Goal: Information Seeking & Learning: Learn about a topic

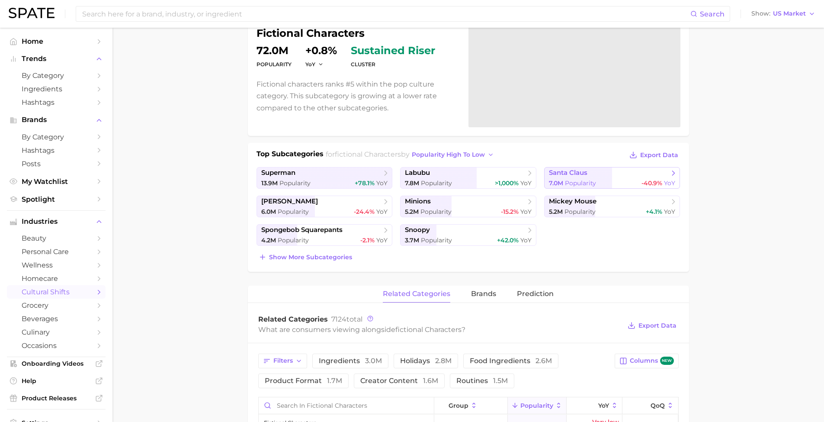
scroll to position [73, 0]
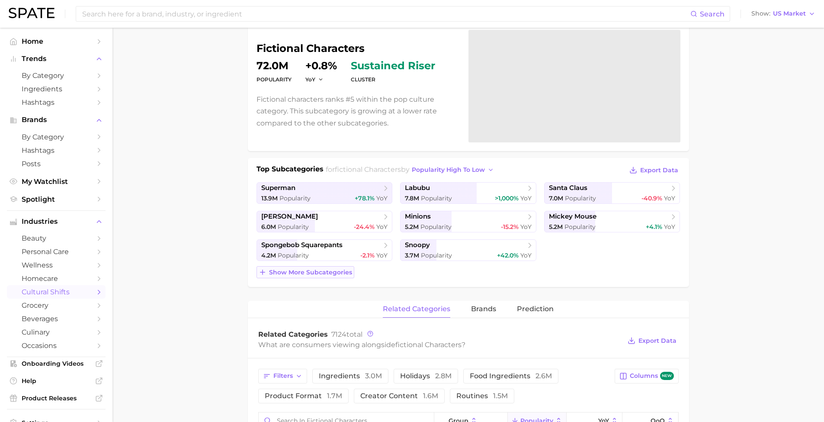
click at [310, 276] on button "Show more subcategories" at bounding box center [306, 272] width 98 height 12
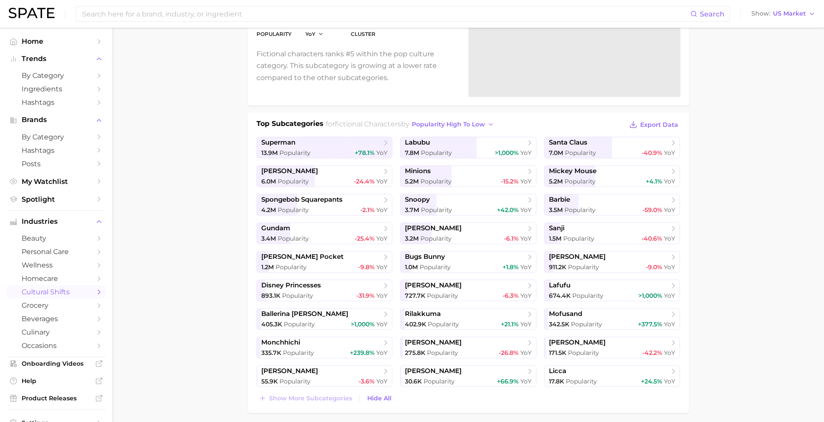
scroll to position [120, 0]
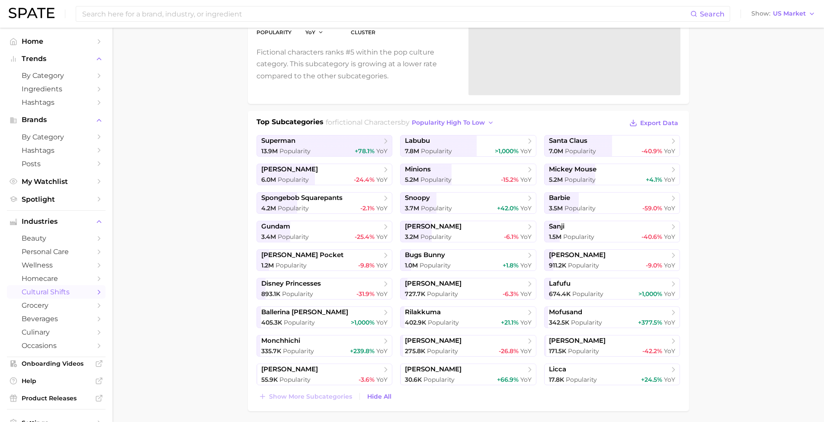
drag, startPoint x: 320, startPoint y: 400, endPoint x: 320, endPoint y: 395, distance: 4.3
click at [321, 399] on span "Show more subcategories" at bounding box center [310, 396] width 83 height 7
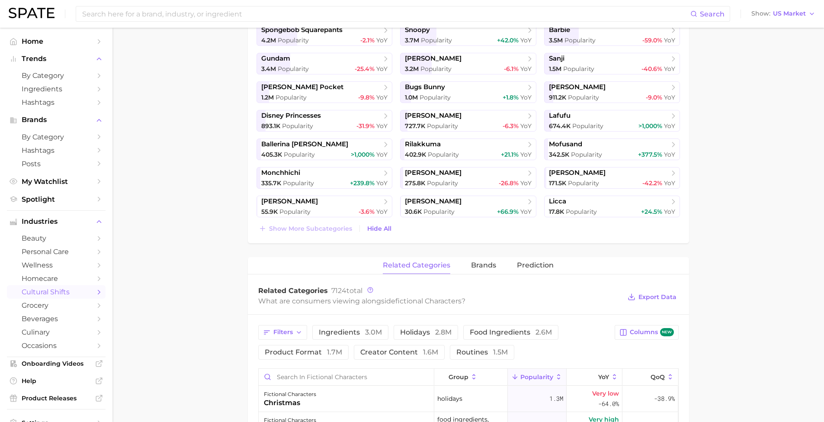
scroll to position [0, 0]
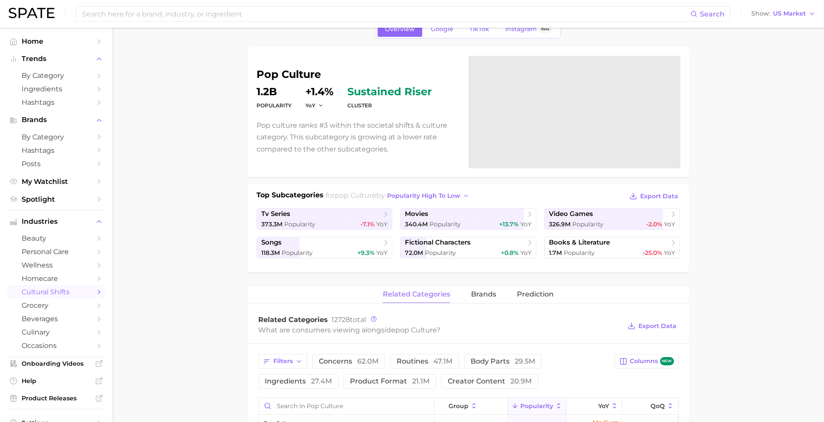
scroll to position [106, 0]
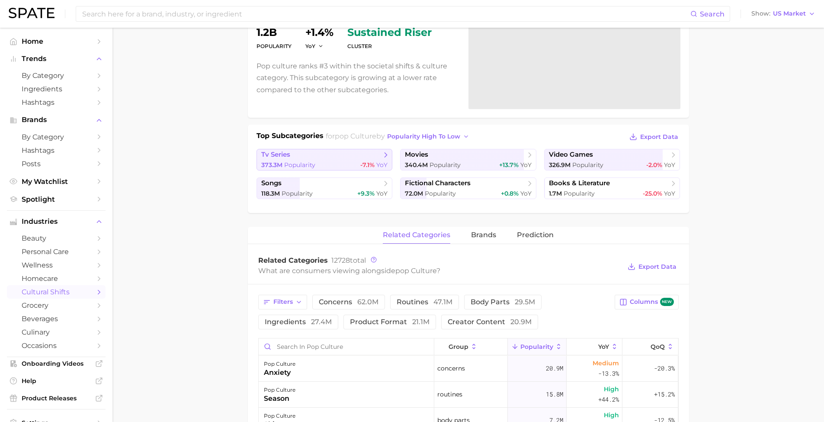
click at [325, 164] on div "373.3m Popularity -7.1% YoY" at bounding box center [324, 165] width 127 height 8
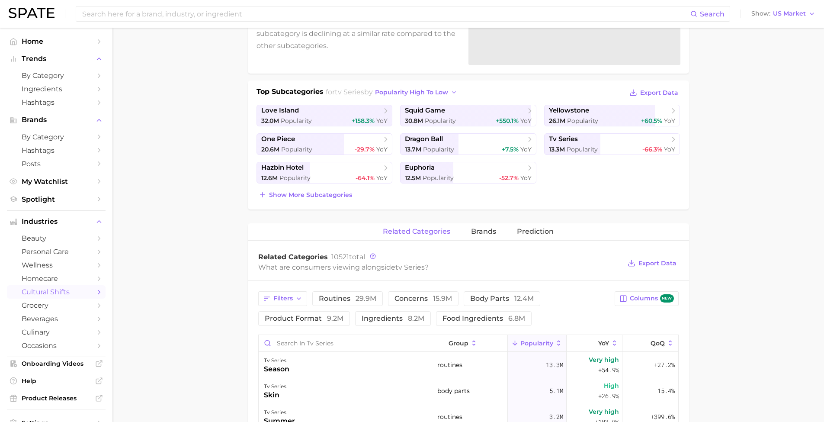
scroll to position [76, 0]
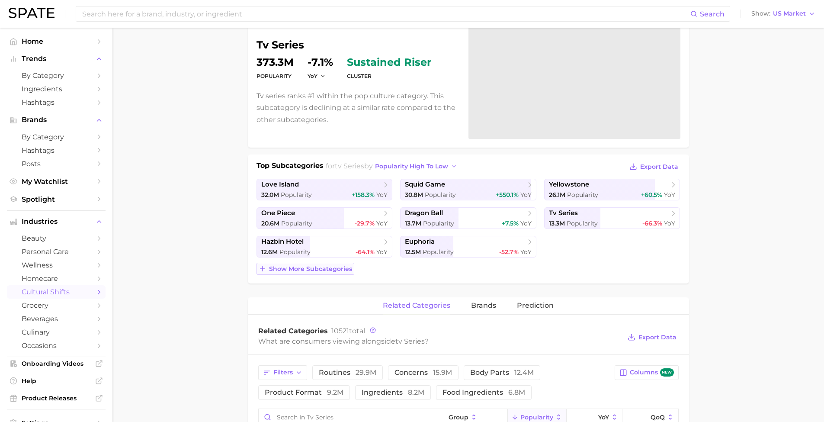
click at [315, 270] on span "Show more subcategories" at bounding box center [310, 268] width 83 height 7
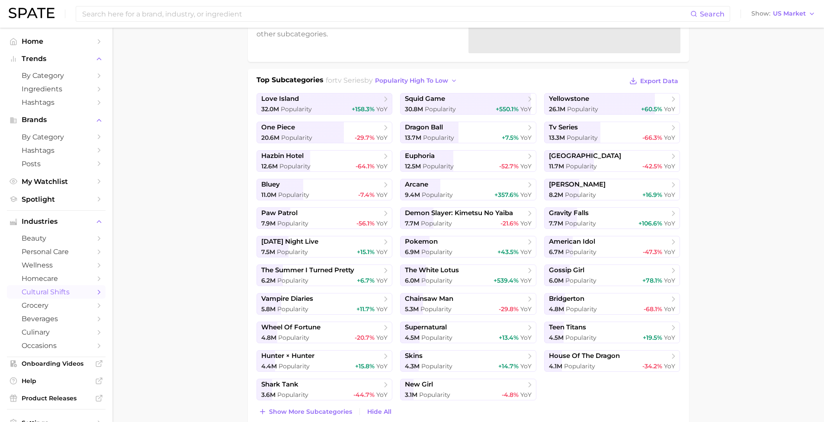
scroll to position [175, 0]
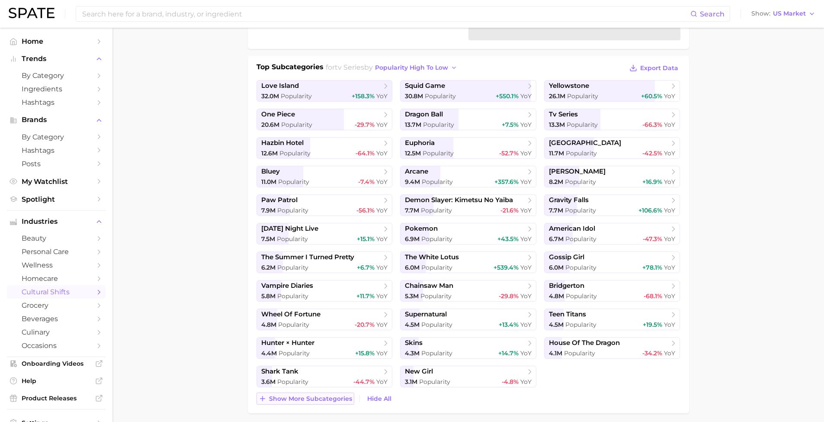
click at [313, 400] on span "Show more subcategories" at bounding box center [310, 398] width 83 height 7
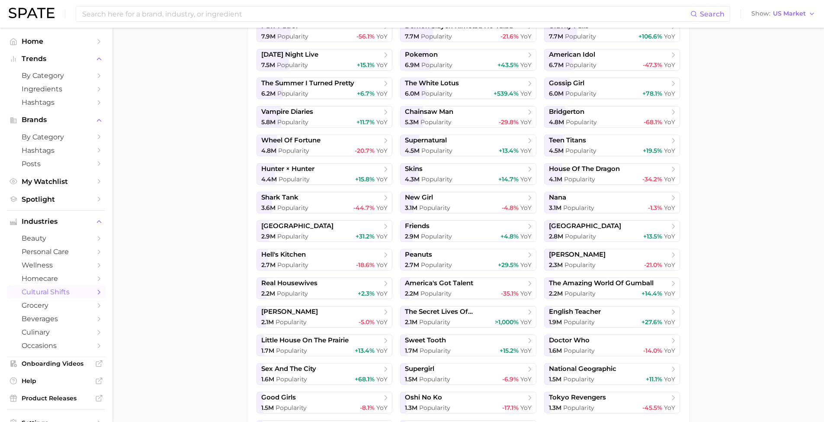
scroll to position [413, 0]
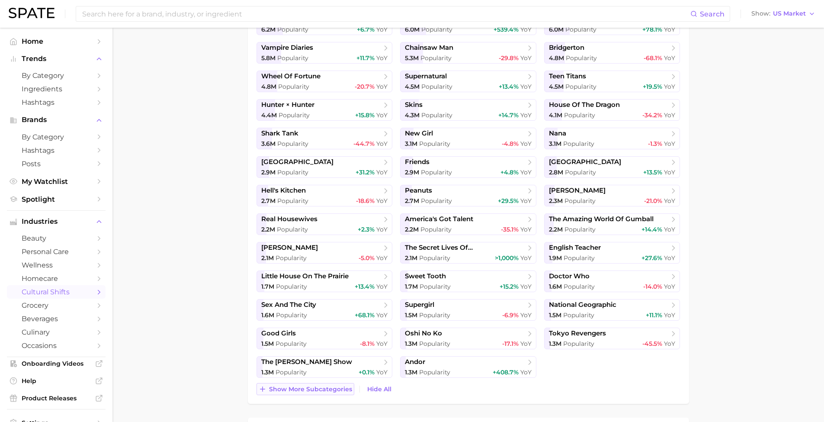
click at [313, 392] on span "Show more subcategories" at bounding box center [310, 388] width 83 height 7
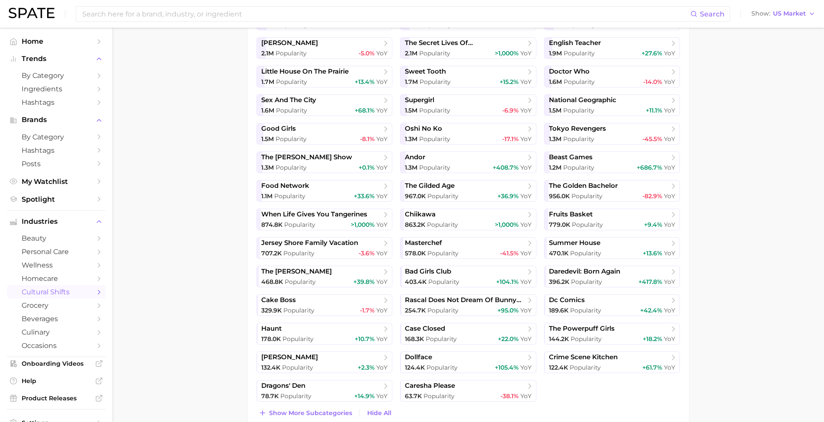
scroll to position [630, 0]
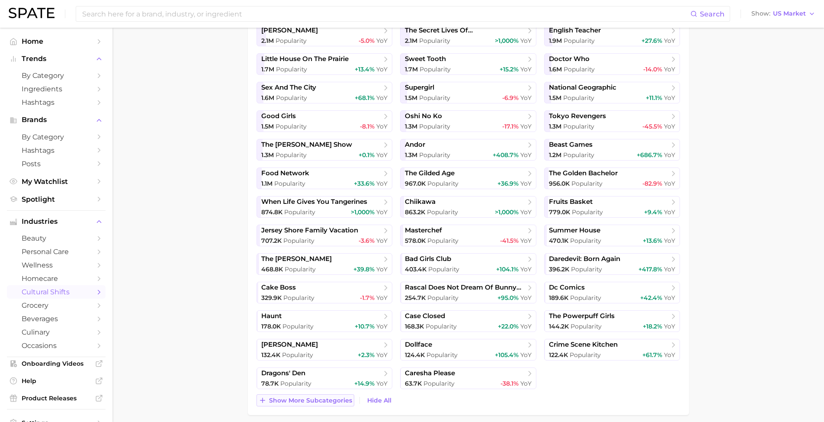
click at [305, 401] on span "Show more subcategories" at bounding box center [310, 400] width 83 height 7
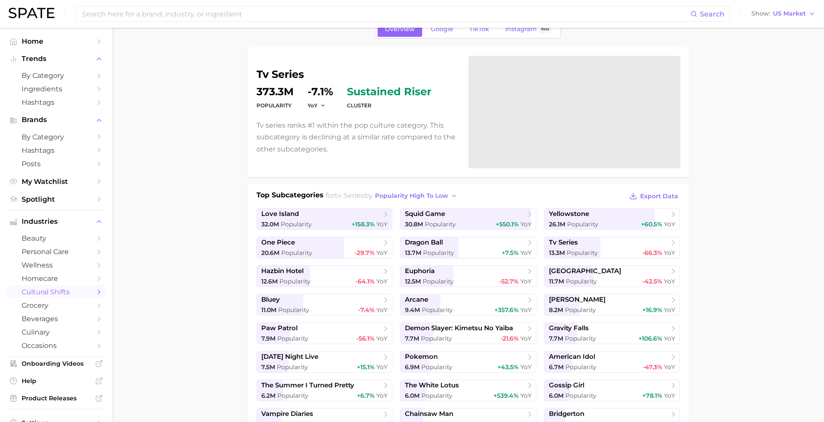
scroll to position [7, 0]
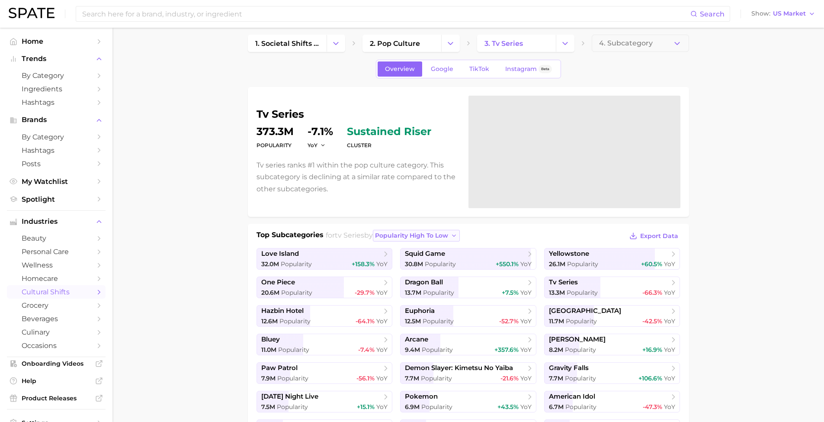
click at [409, 236] on span "popularity high to low" at bounding box center [411, 235] width 73 height 7
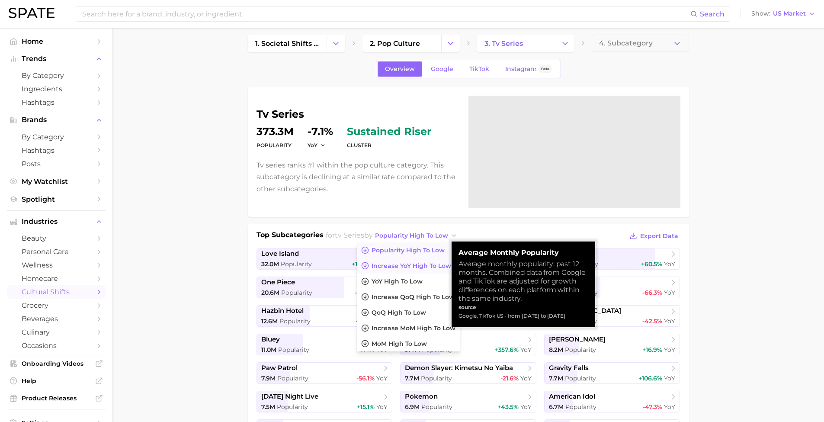
click at [421, 263] on span "Increase YoY high to low" at bounding box center [412, 265] width 80 height 7
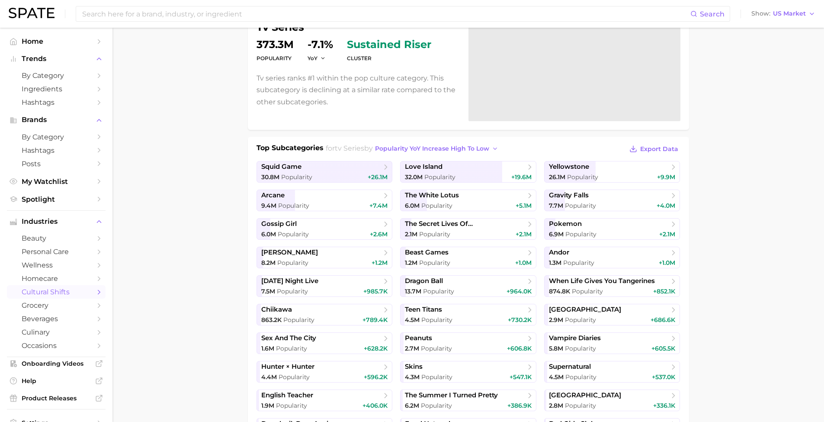
scroll to position [143, 0]
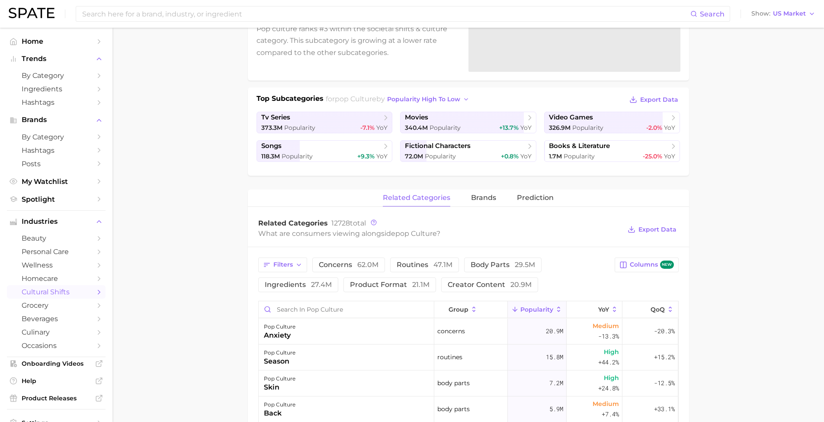
scroll to position [106, 0]
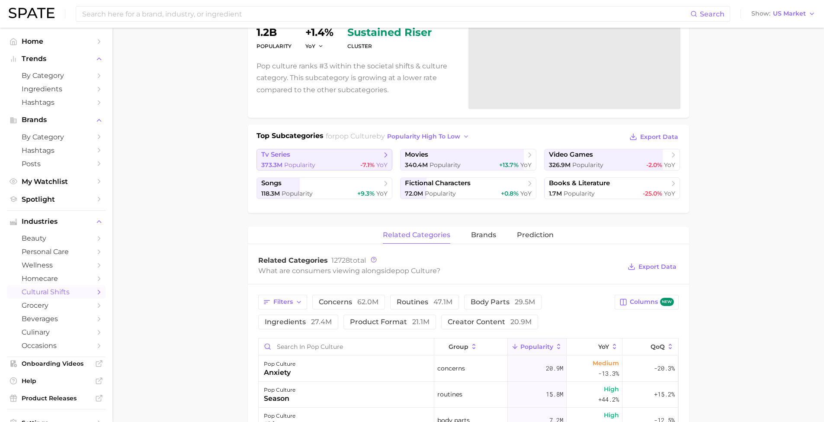
click at [327, 154] on span "tv series" at bounding box center [321, 155] width 120 height 9
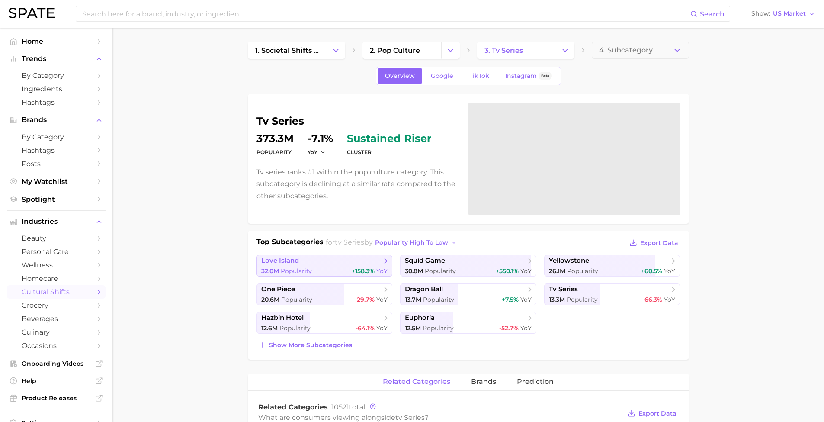
scroll to position [67, 0]
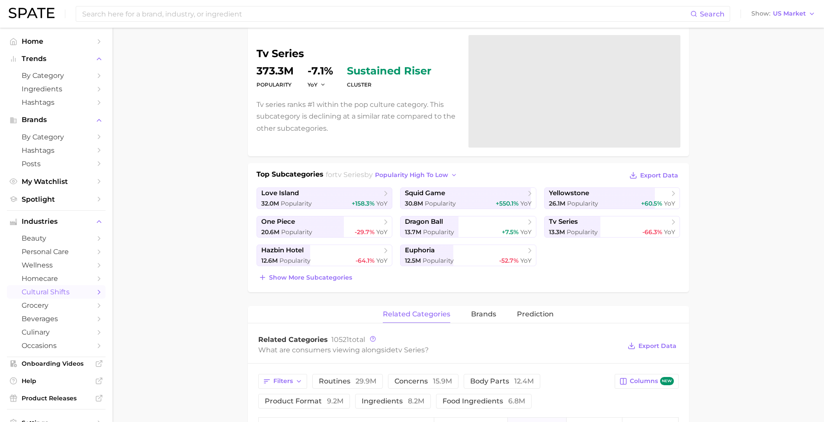
scroll to position [106, 0]
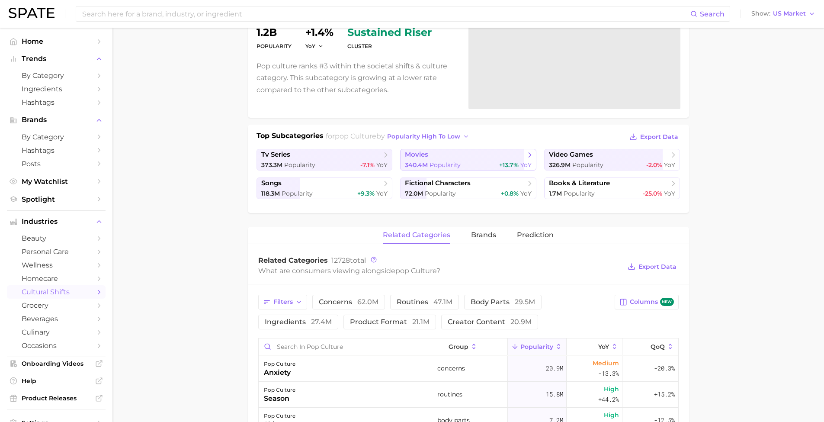
click at [466, 153] on span "movies" at bounding box center [465, 155] width 120 height 9
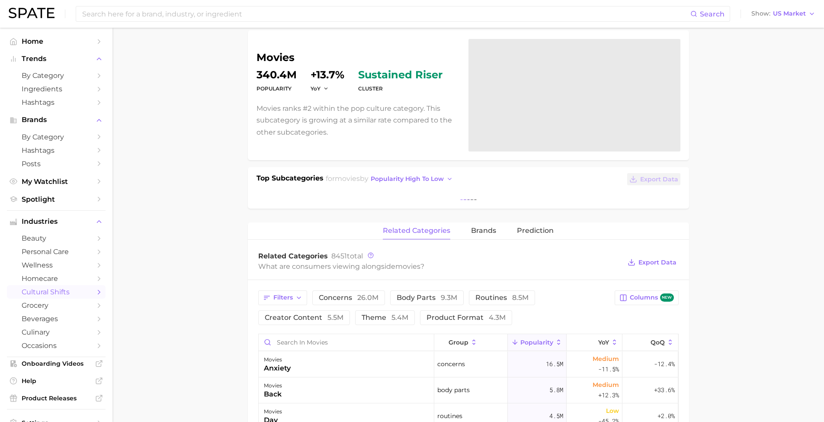
scroll to position [80, 0]
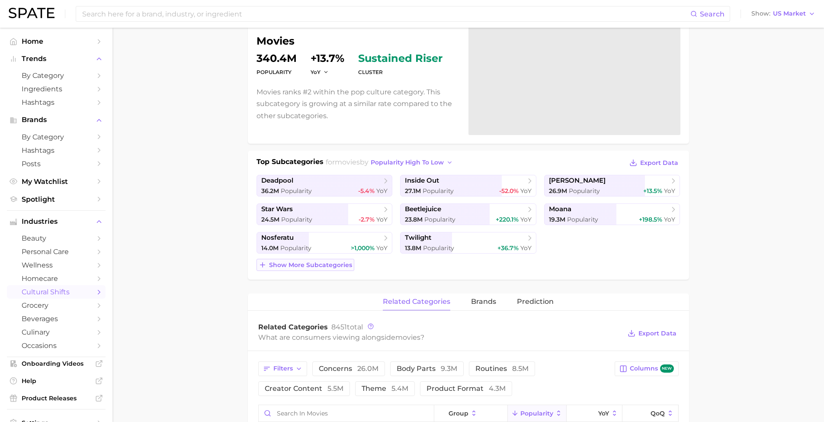
click at [290, 263] on span "Show more subcategories" at bounding box center [310, 264] width 83 height 7
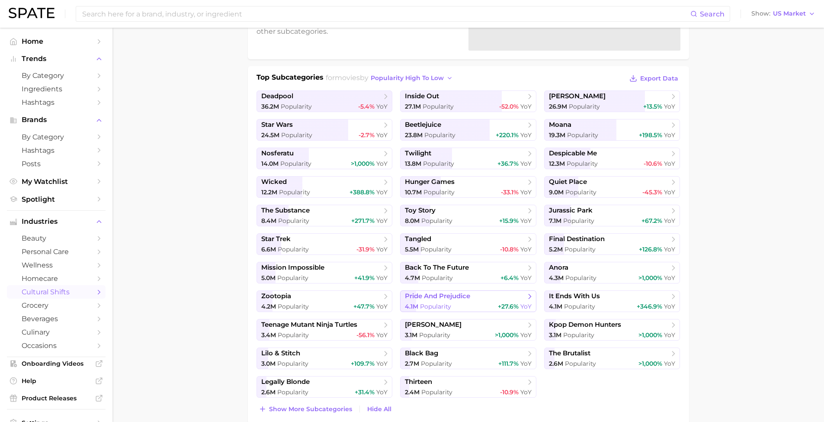
scroll to position [178, 0]
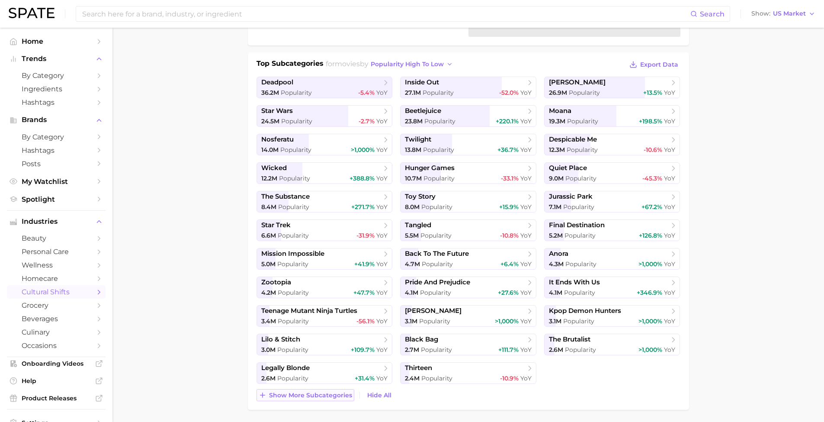
click at [306, 394] on span "Show more subcategories" at bounding box center [310, 395] width 83 height 7
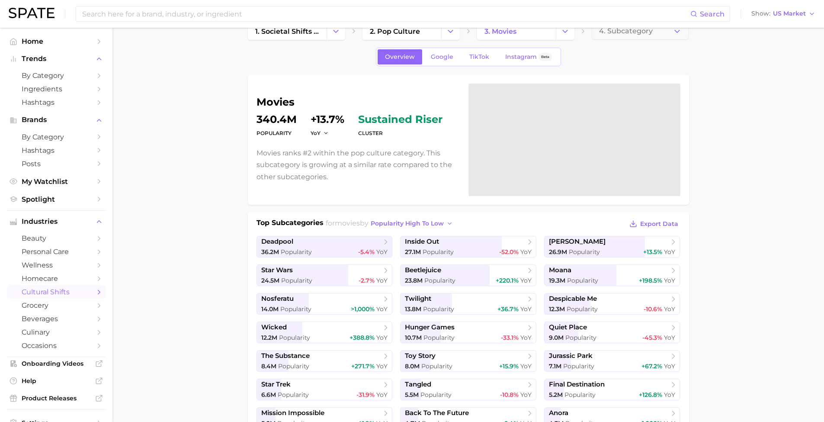
scroll to position [0, 0]
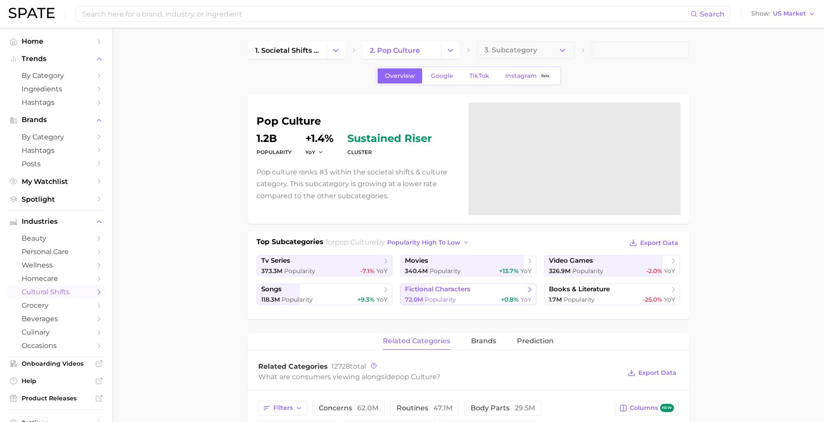
scroll to position [2, 0]
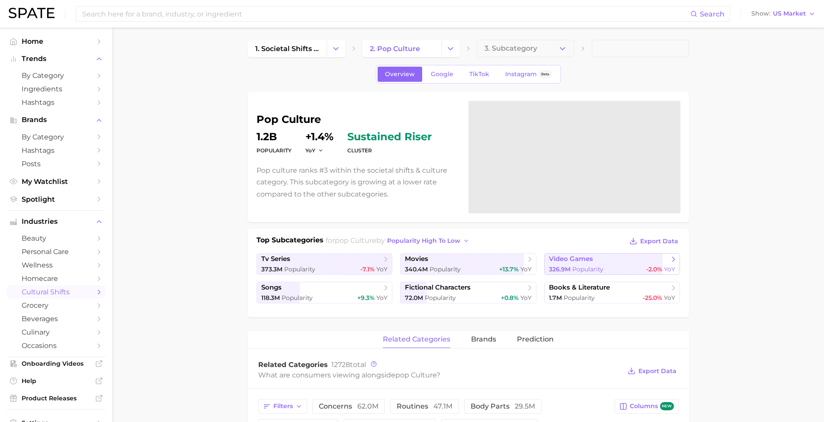
click at [592, 260] on span "video games" at bounding box center [609, 259] width 120 height 9
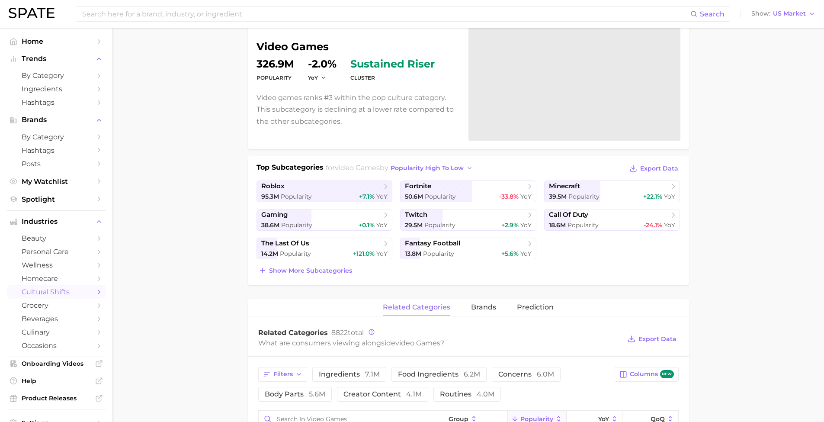
scroll to position [76, 0]
click at [324, 265] on span "Show more subcategories" at bounding box center [310, 268] width 83 height 7
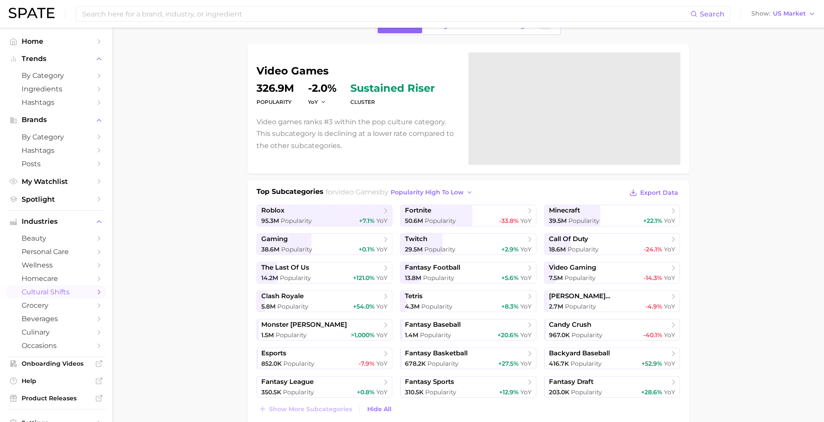
scroll to position [0, 0]
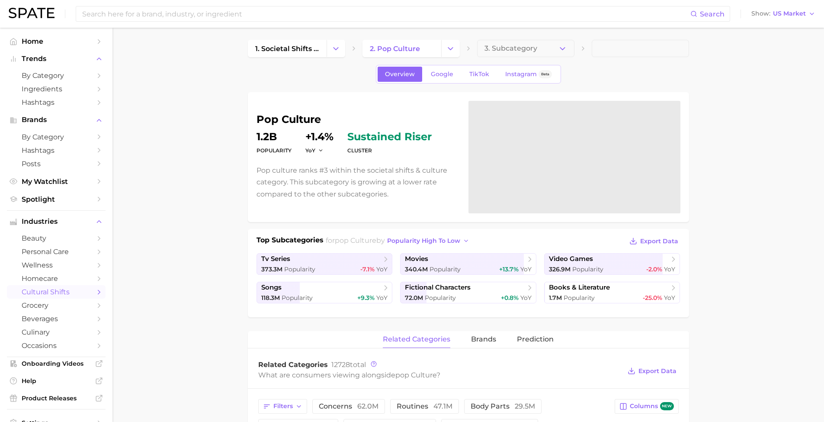
scroll to position [77, 0]
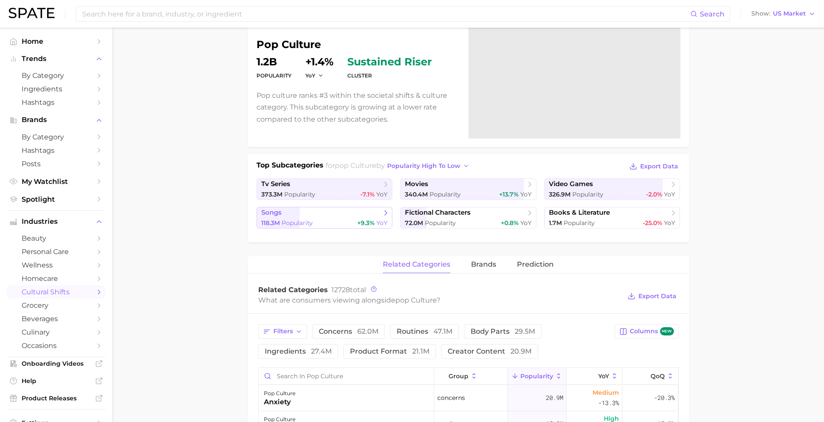
click at [310, 222] on div "118.3m Popularity +9.3% YoY" at bounding box center [324, 223] width 127 height 8
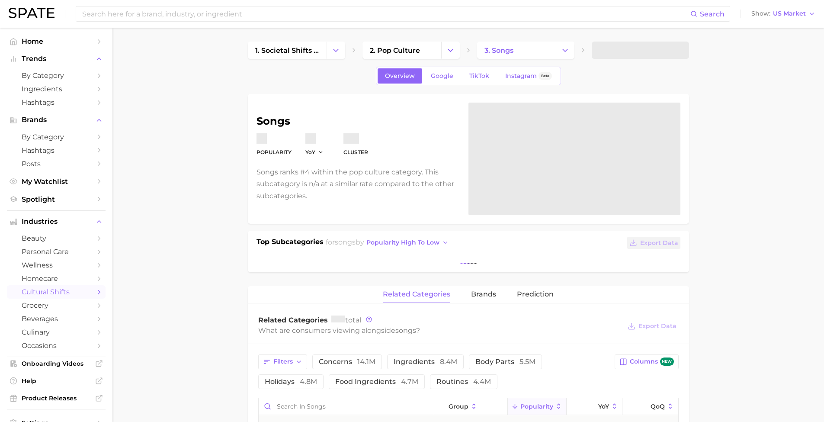
scroll to position [154, 0]
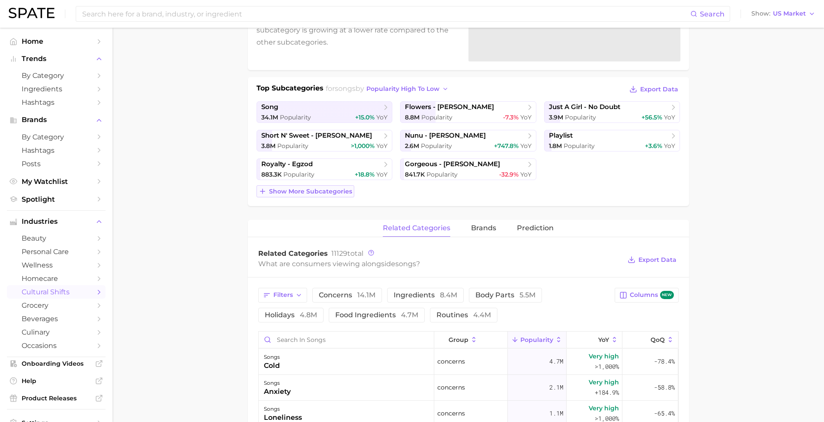
click at [303, 189] on span "Show more subcategories" at bounding box center [310, 191] width 83 height 7
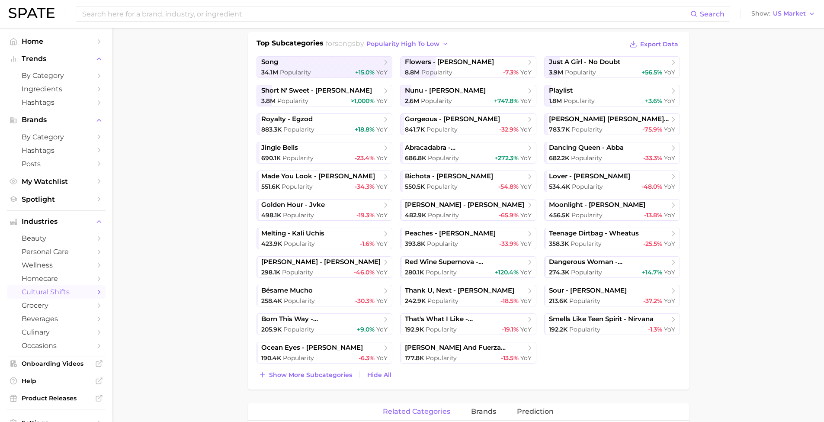
scroll to position [15, 0]
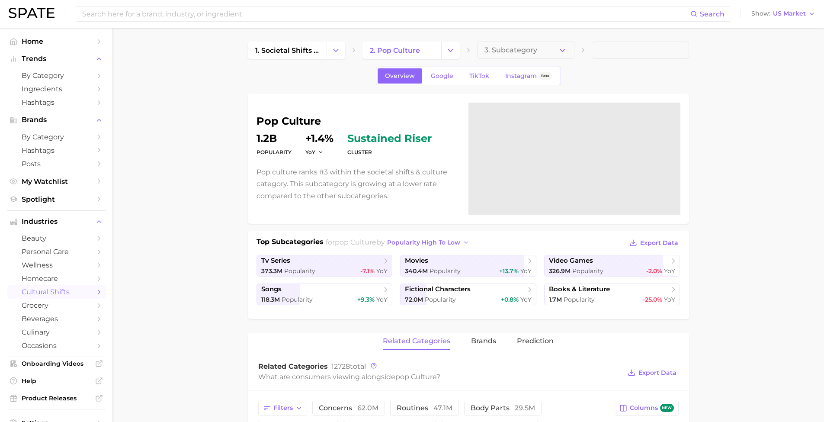
scroll to position [14, 0]
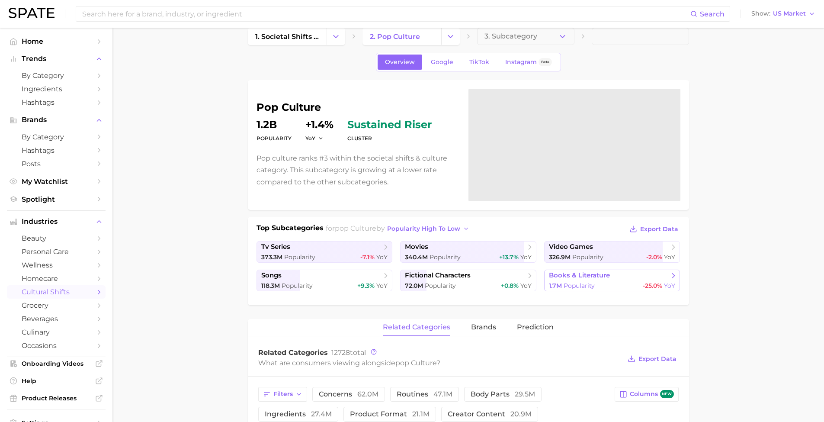
click at [608, 273] on span "books & literature" at bounding box center [609, 275] width 120 height 9
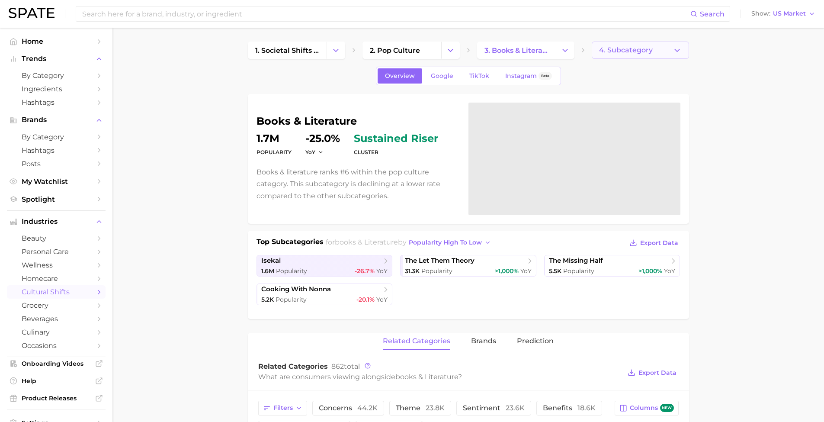
click at [686, 48] on button "4. Subcategory" at bounding box center [640, 50] width 97 height 17
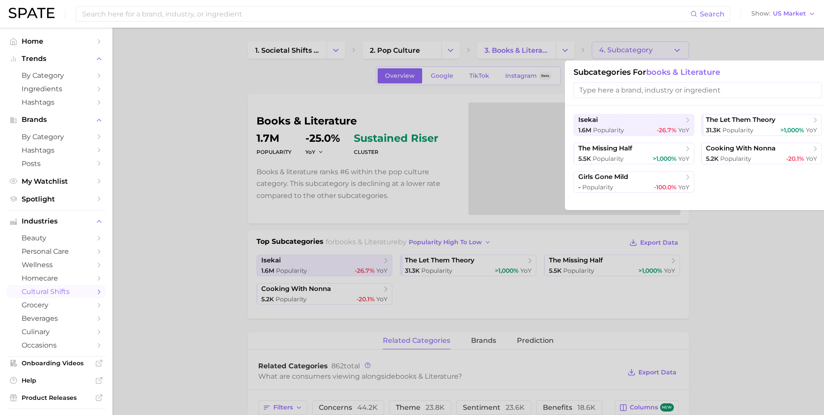
click at [733, 41] on div at bounding box center [412, 207] width 824 height 415
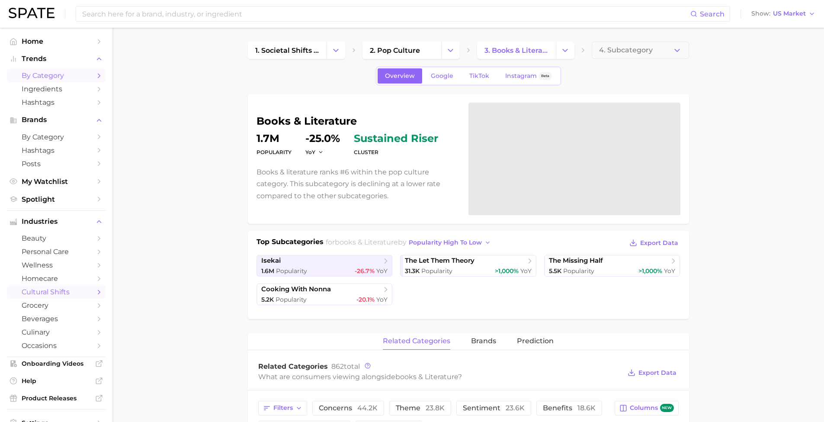
click at [50, 74] on span "by Category" at bounding box center [56, 75] width 69 height 8
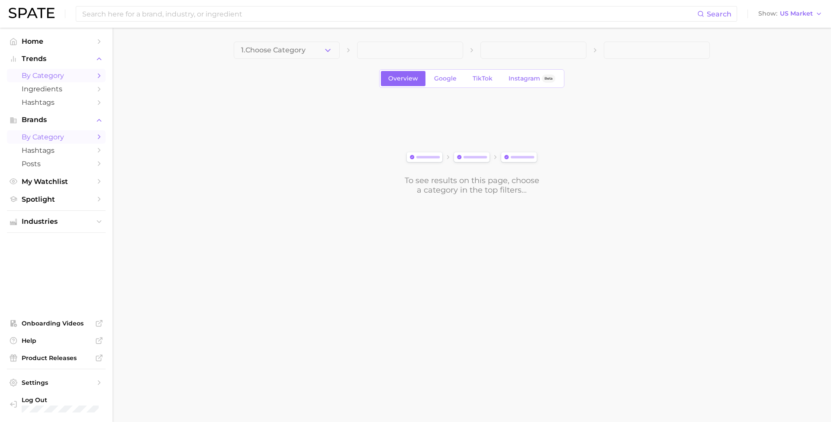
click at [55, 136] on span "by Category" at bounding box center [56, 137] width 69 height 8
click at [45, 74] on span "by Category" at bounding box center [56, 75] width 69 height 8
click at [64, 199] on span "Spotlight" at bounding box center [56, 199] width 69 height 8
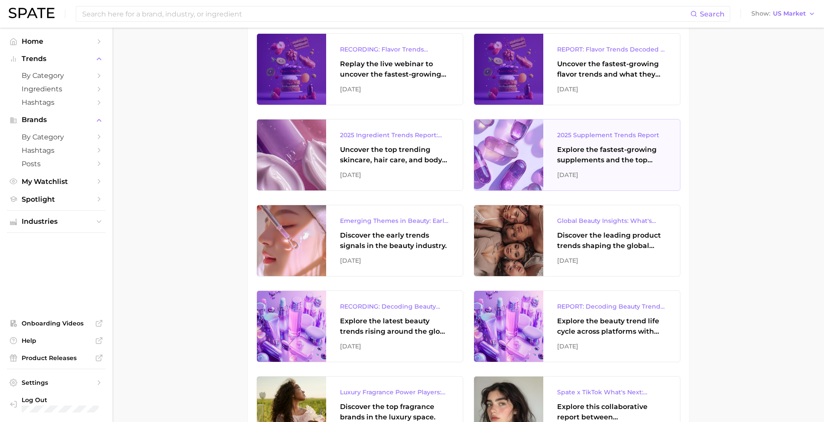
scroll to position [409, 0]
